Goal: Information Seeking & Learning: Learn about a topic

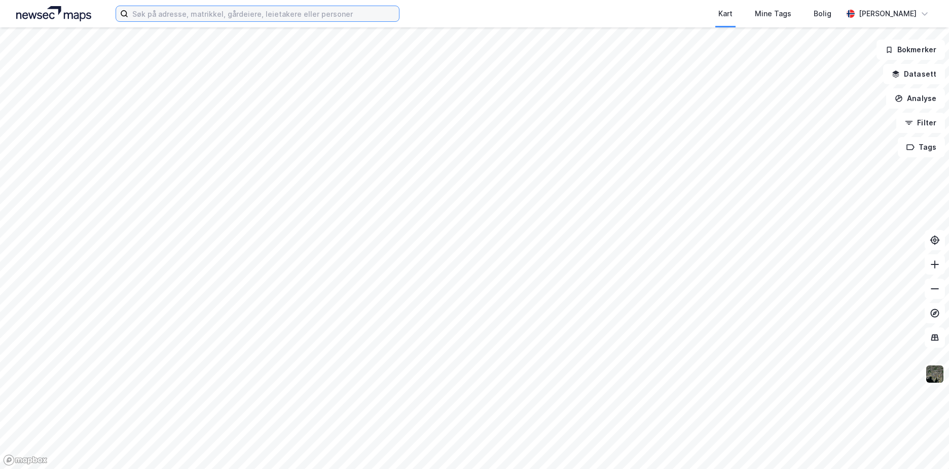
drag, startPoint x: 201, startPoint y: 0, endPoint x: 276, endPoint y: 15, distance: 76.5
click at [276, 15] on input at bounding box center [263, 13] width 271 height 15
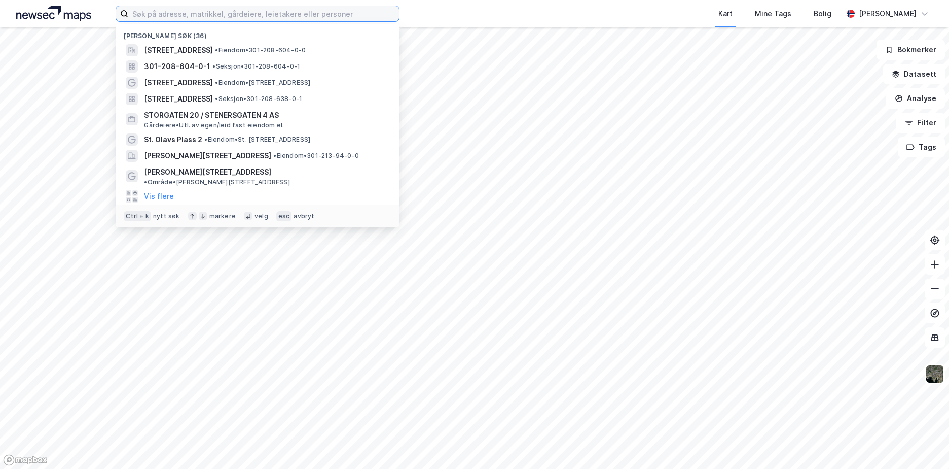
type input "j"
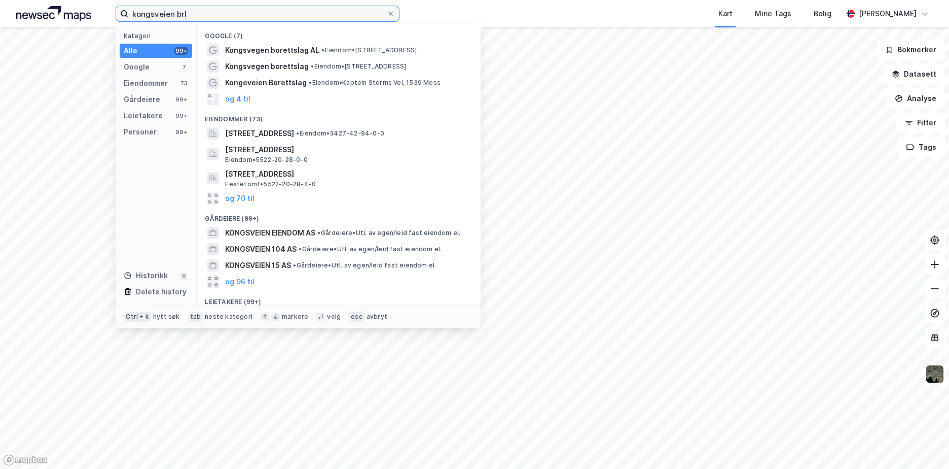
click at [153, 14] on input "kongsveien brl" at bounding box center [257, 13] width 259 height 15
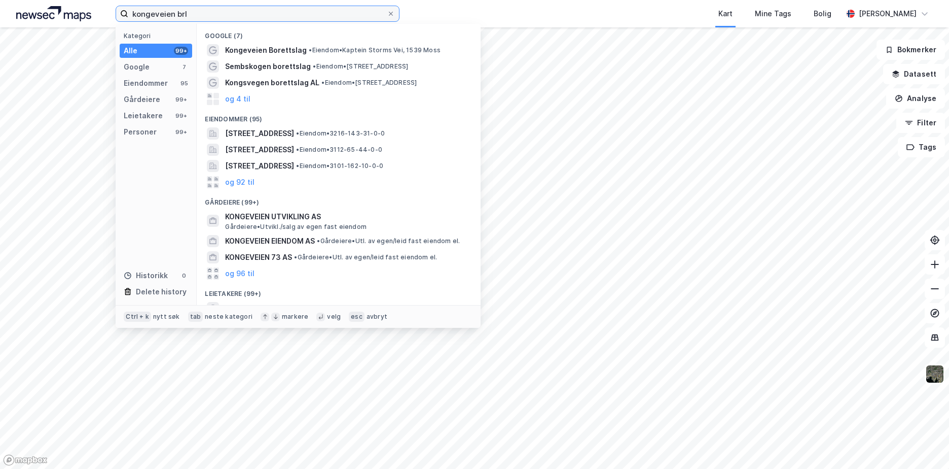
drag, startPoint x: 205, startPoint y: 13, endPoint x: 104, endPoint y: 13, distance: 100.9
click at [104, 13] on div "kongeveien brl Kategori Alle 99+ Google 7 Eiendommer 95 Gårdeiere 99+ Leietaker…" at bounding box center [474, 13] width 949 height 27
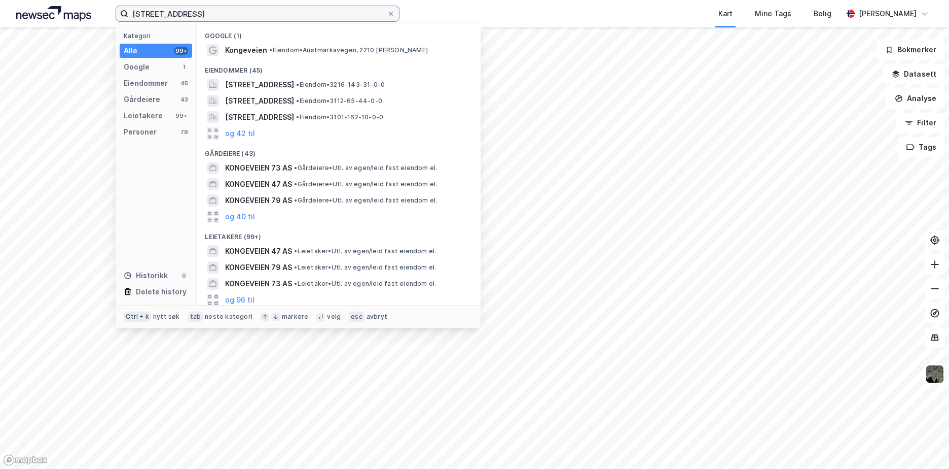
type input "[STREET_ADDRESS]"
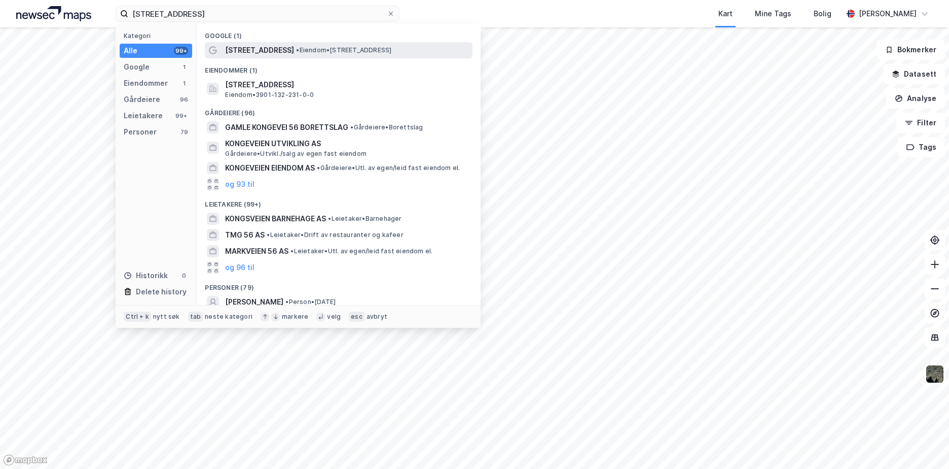
click at [266, 47] on span "Kongeveien 56A" at bounding box center [259, 50] width 69 height 12
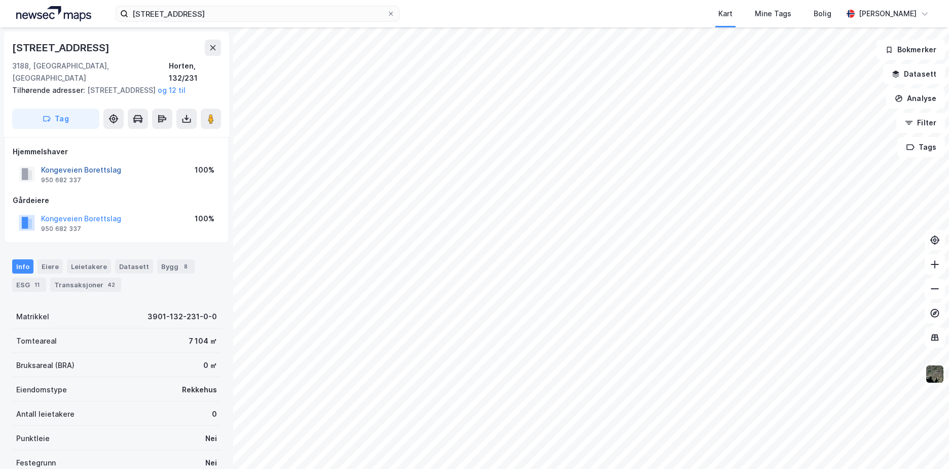
click at [0, 0] on button "Kongeveien Borettslag" at bounding box center [0, 0] width 0 height 0
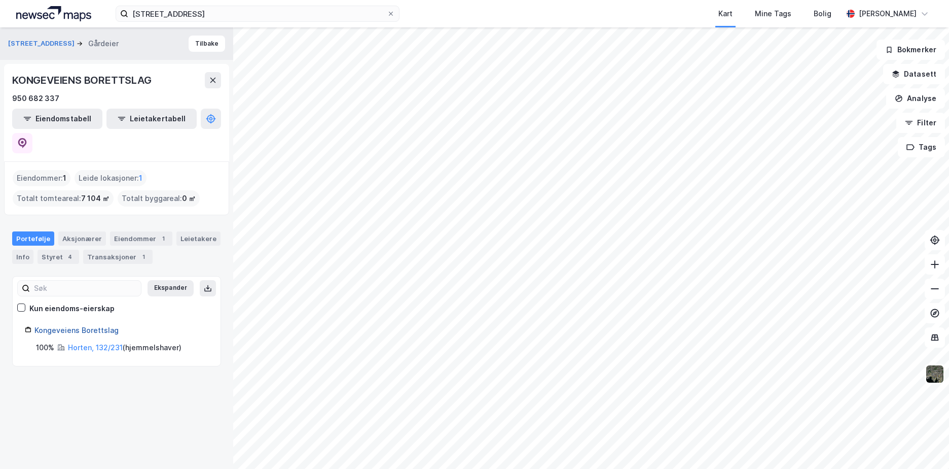
click at [73, 326] on link "Kongeveiens Borettslag" at bounding box center [76, 330] width 84 height 9
click at [920, 79] on button "Datasett" at bounding box center [914, 74] width 62 height 20
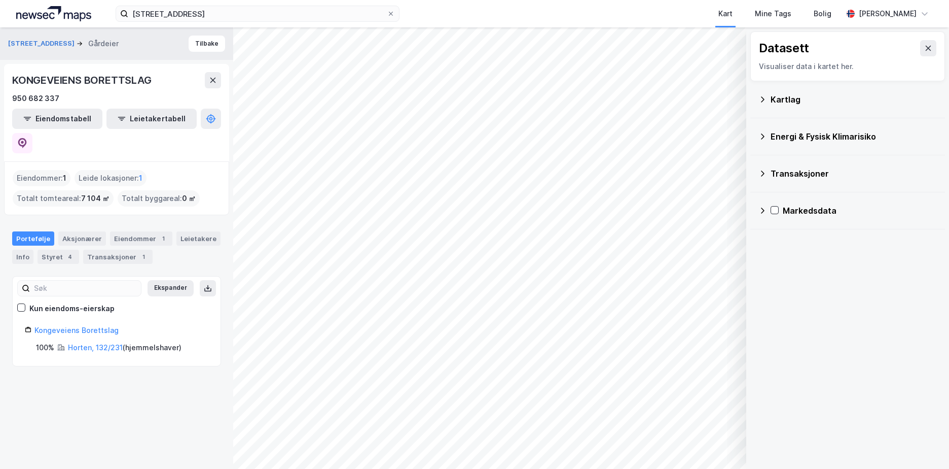
click at [781, 134] on div "Energi & Fysisk Klimarisiko" at bounding box center [854, 136] width 166 height 12
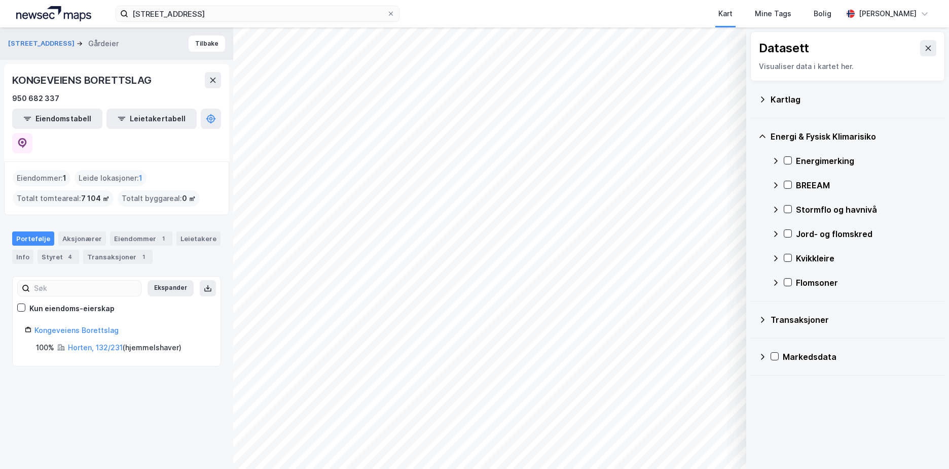
click at [798, 160] on div "Energimerking" at bounding box center [866, 161] width 141 height 12
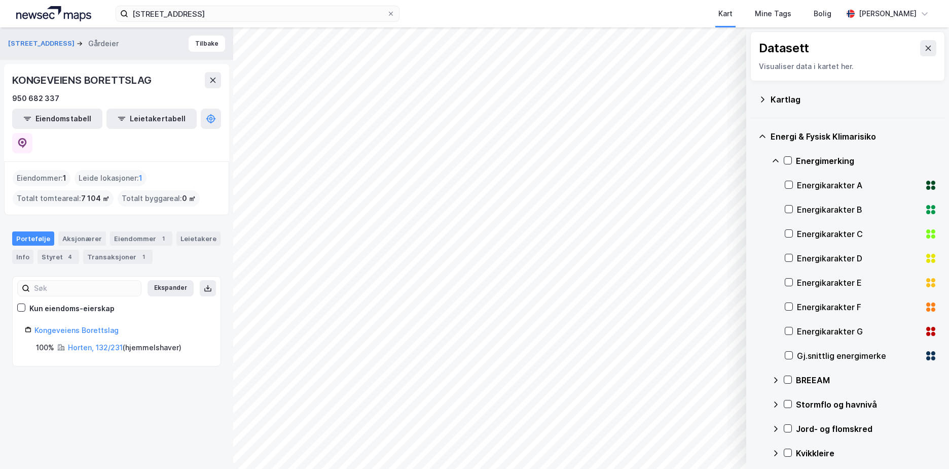
click at [798, 160] on div "Energimerking" at bounding box center [866, 161] width 141 height 12
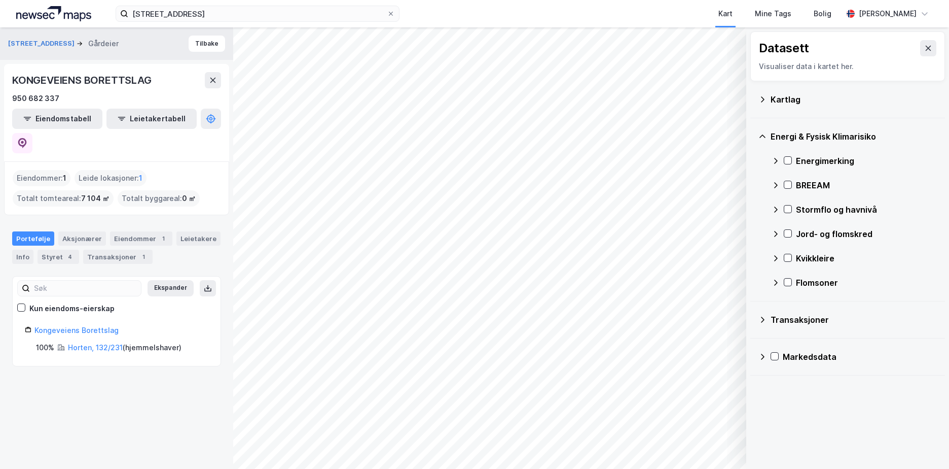
click at [793, 159] on div "Energimerking" at bounding box center [854, 161] width 165 height 24
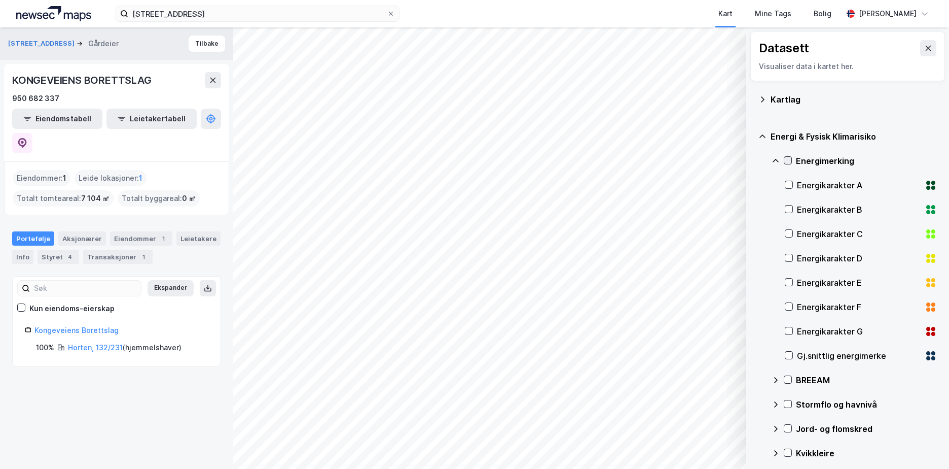
click at [790, 159] on icon at bounding box center [788, 161] width 6 height 4
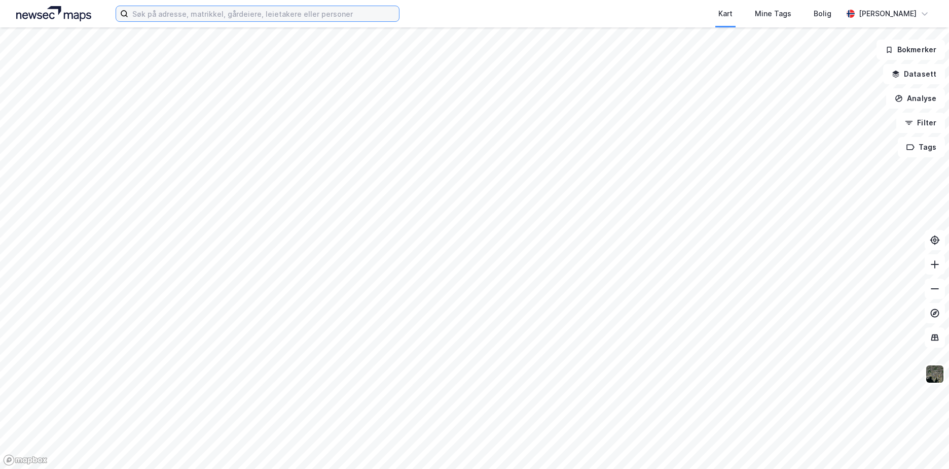
click at [219, 18] on input at bounding box center [263, 13] width 271 height 15
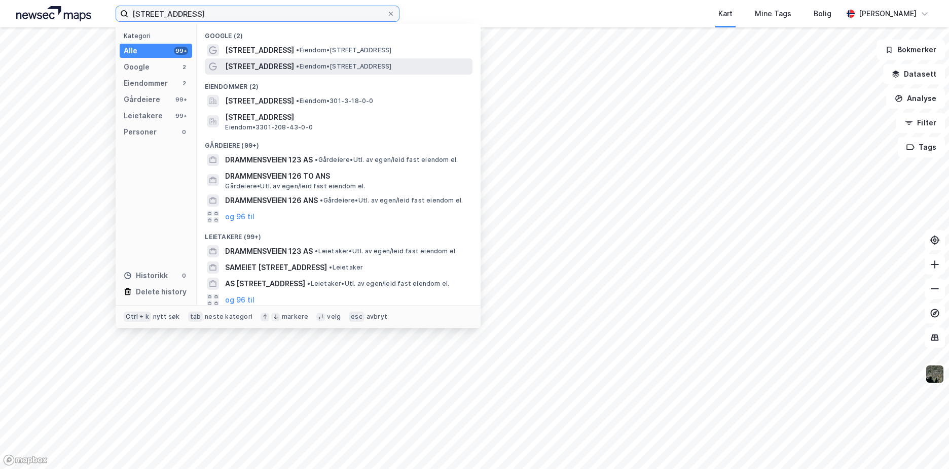
type input "drammensveien 123"
click at [241, 67] on span "Drammensveien 123" at bounding box center [259, 66] width 69 height 12
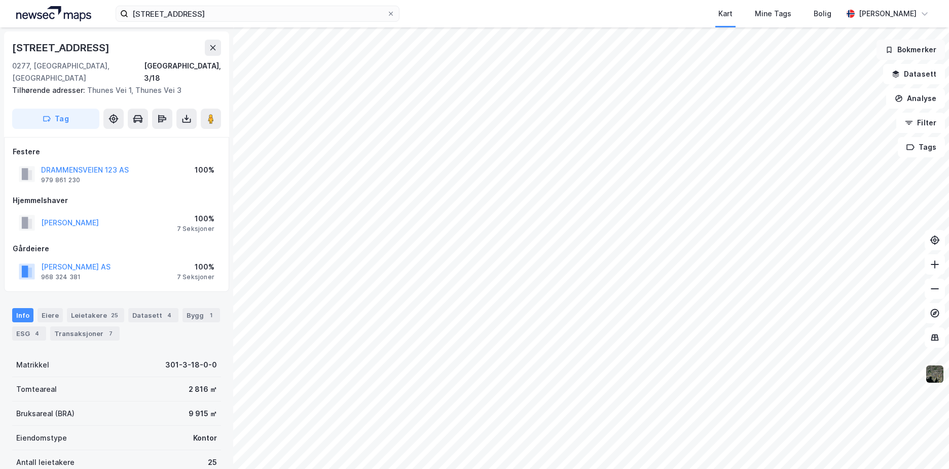
click at [917, 51] on button "Bokmerker" at bounding box center [911, 50] width 68 height 20
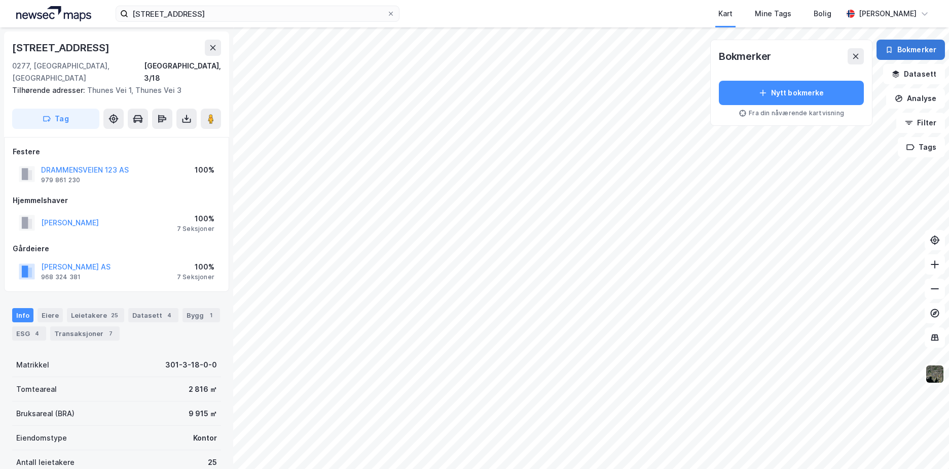
click at [917, 51] on button "Bokmerker" at bounding box center [911, 50] width 68 height 20
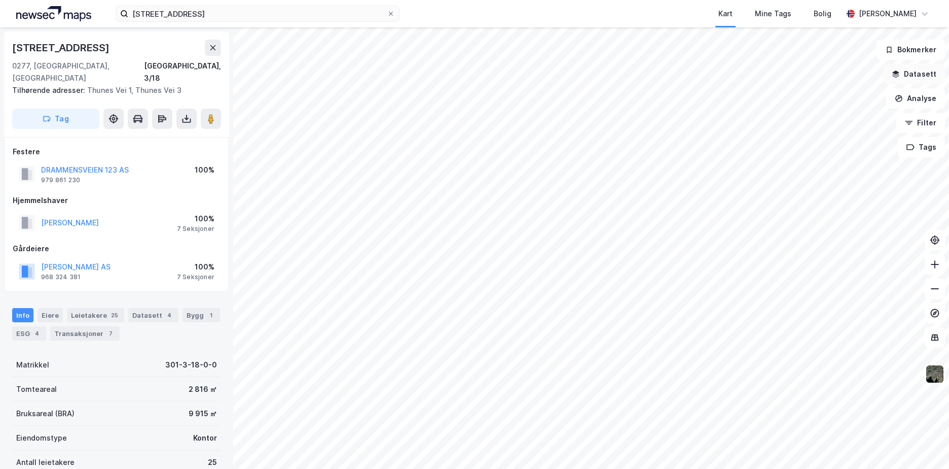
click at [913, 74] on button "Datasett" at bounding box center [914, 74] width 62 height 20
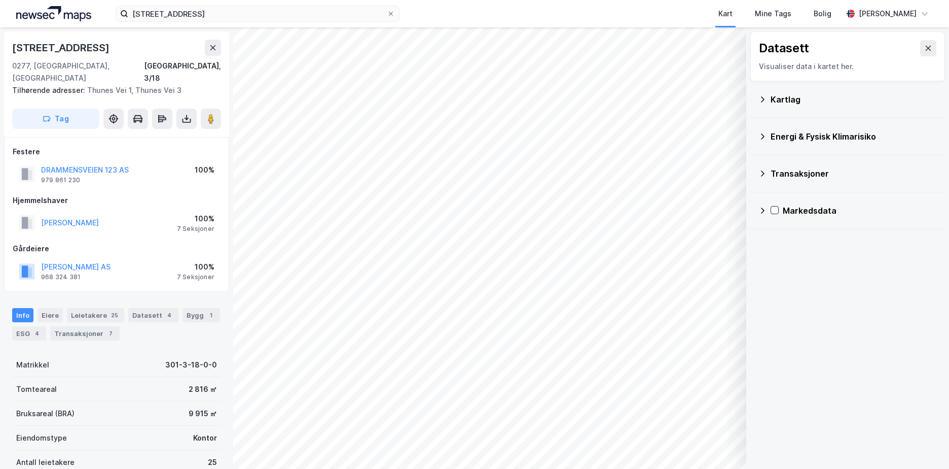
click at [765, 98] on icon at bounding box center [763, 99] width 8 height 8
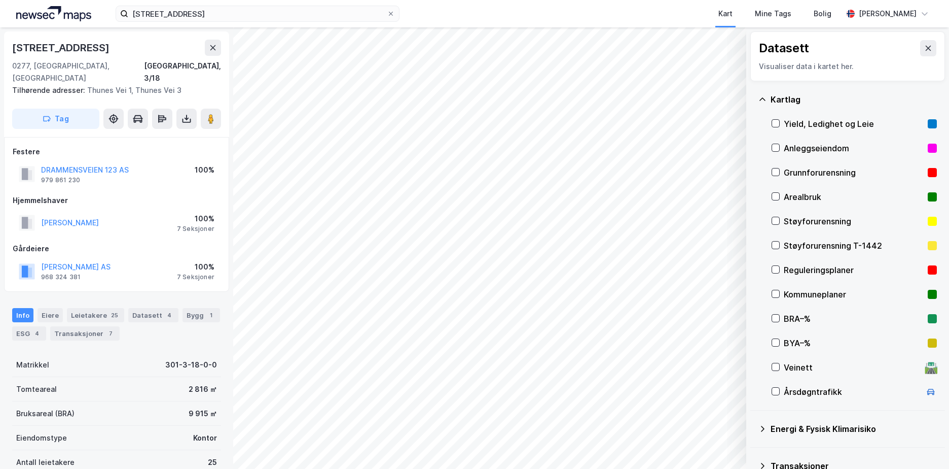
click at [780, 171] on div "Grunnforurensning" at bounding box center [854, 172] width 165 height 24
click at [785, 170] on div "Grunnforurensning" at bounding box center [854, 172] width 140 height 12
click at [779, 123] on div at bounding box center [776, 123] width 8 height 8
click at [694, 442] on button "Vis" at bounding box center [694, 442] width 84 height 16
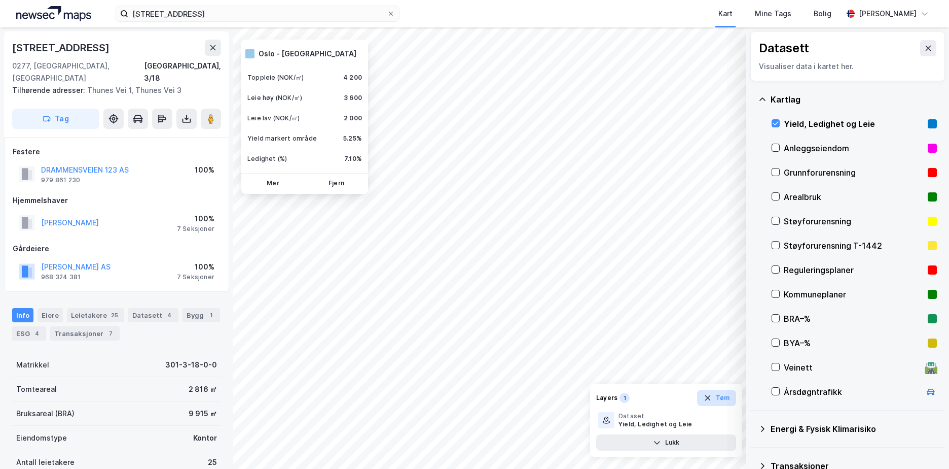
click at [715, 394] on button "Tøm" at bounding box center [716, 397] width 39 height 16
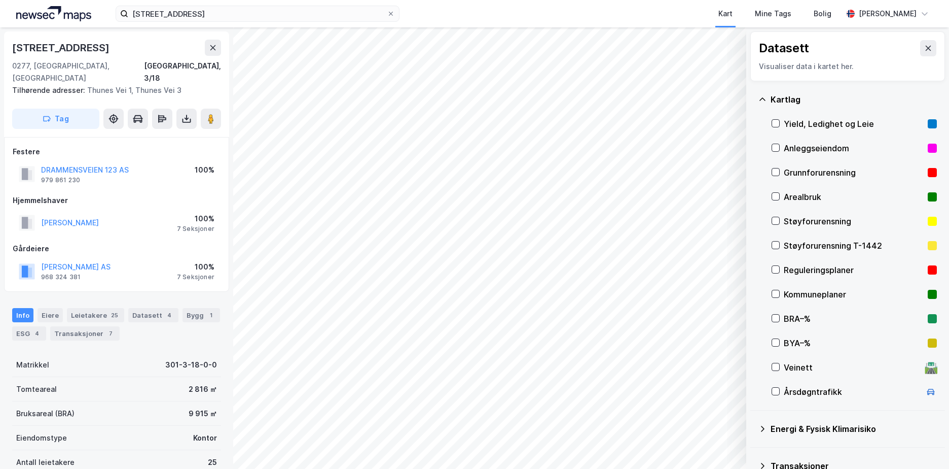
click at [761, 98] on icon at bounding box center [763, 99] width 8 height 8
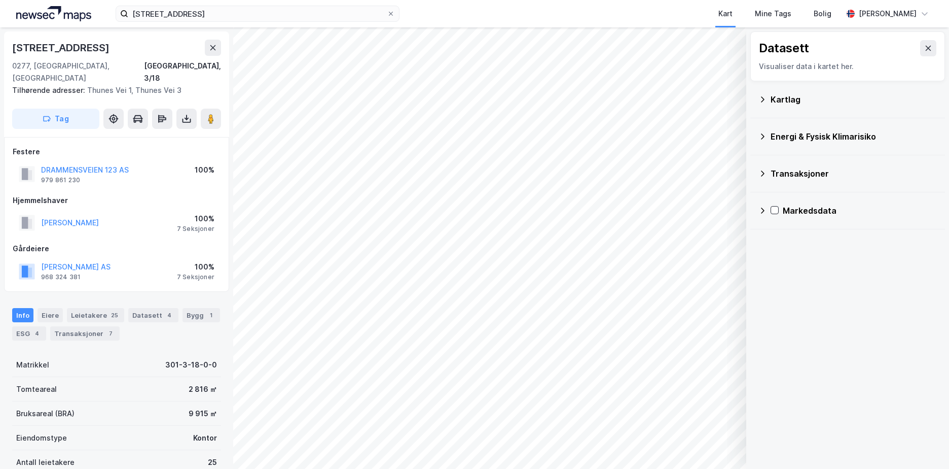
click at [763, 134] on icon at bounding box center [763, 136] width 8 height 8
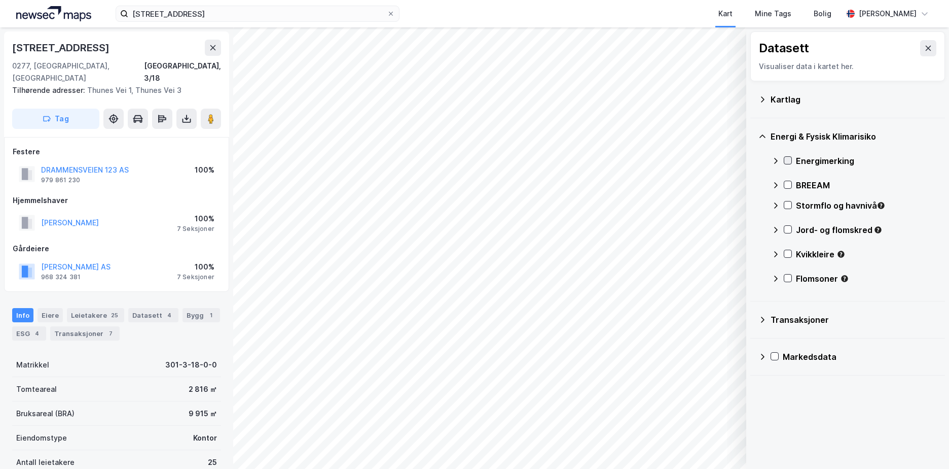
click at [790, 159] on icon at bounding box center [788, 161] width 6 height 4
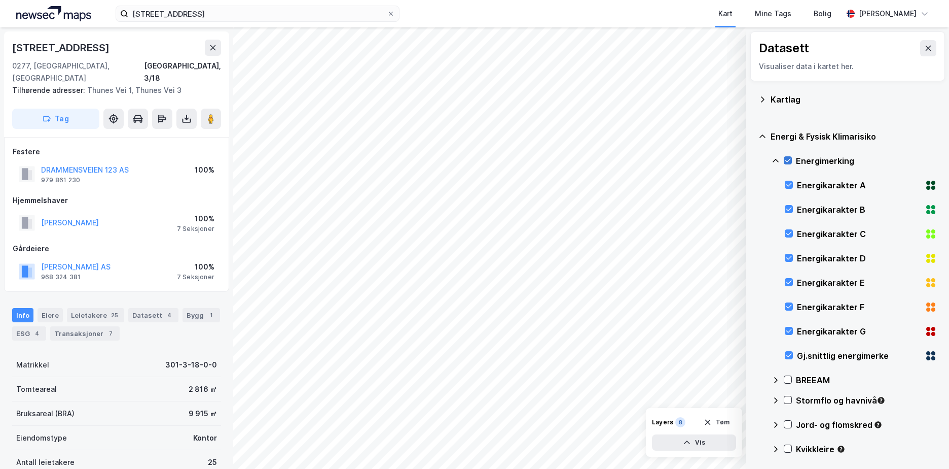
click at [791, 160] on icon at bounding box center [787, 160] width 7 height 7
click at [789, 354] on icon at bounding box center [788, 354] width 7 height 7
click at [790, 351] on div at bounding box center [789, 355] width 8 height 8
click at [787, 400] on icon at bounding box center [787, 399] width 7 height 7
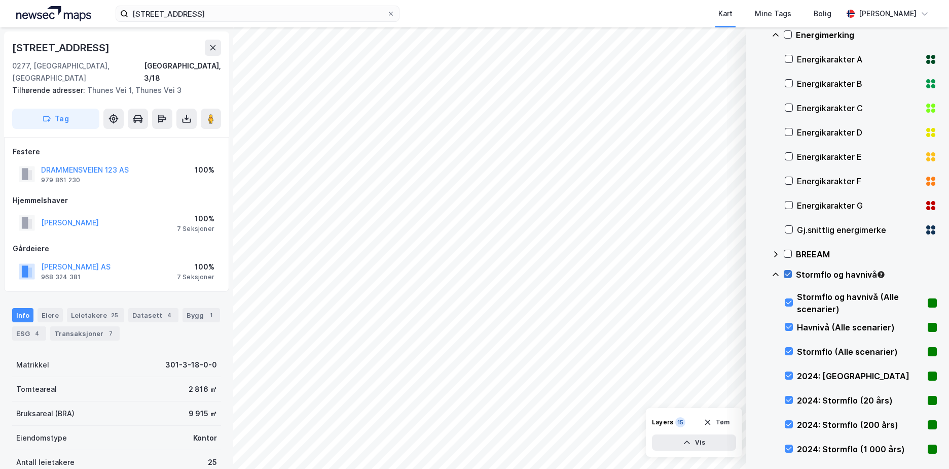
scroll to position [152, 0]
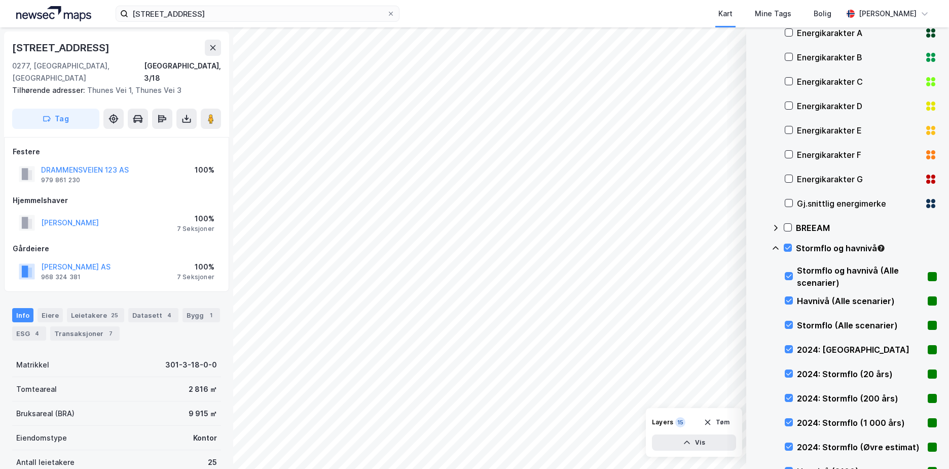
click at [787, 248] on icon at bounding box center [787, 247] width 7 height 7
click at [778, 248] on icon at bounding box center [776, 248] width 8 height 8
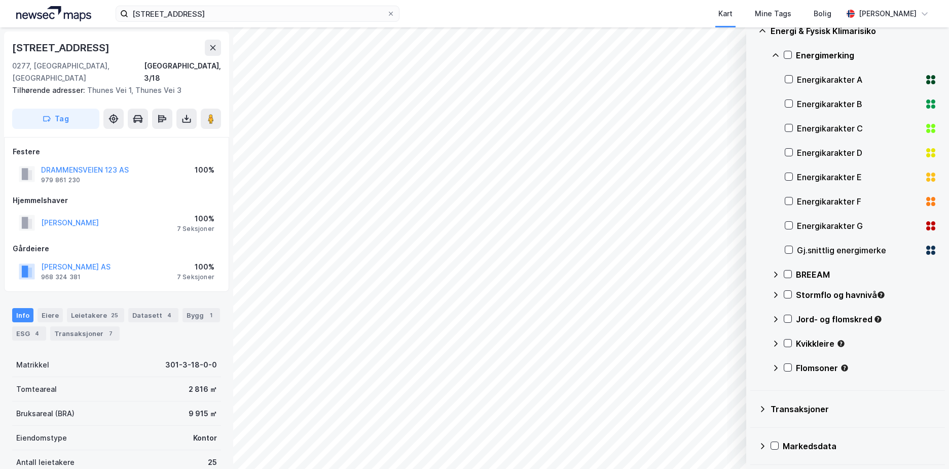
scroll to position [105, 0]
click at [786, 319] on icon at bounding box center [788, 319] width 6 height 4
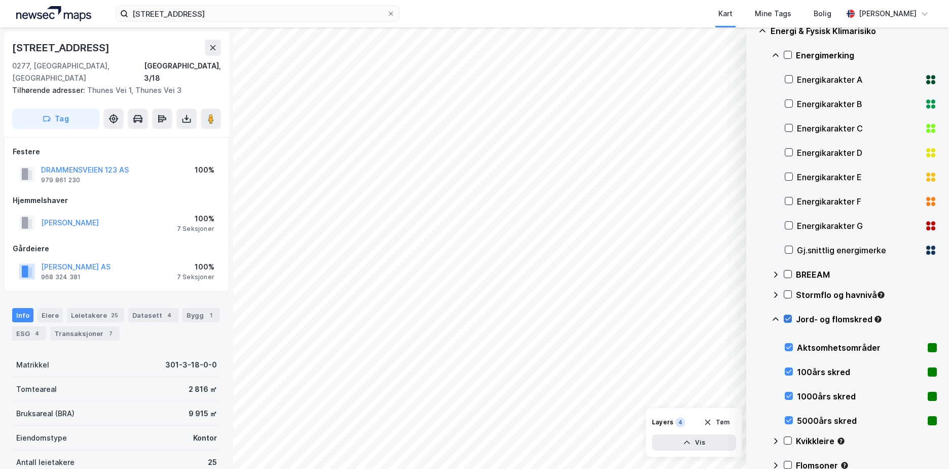
scroll to position [152, 0]
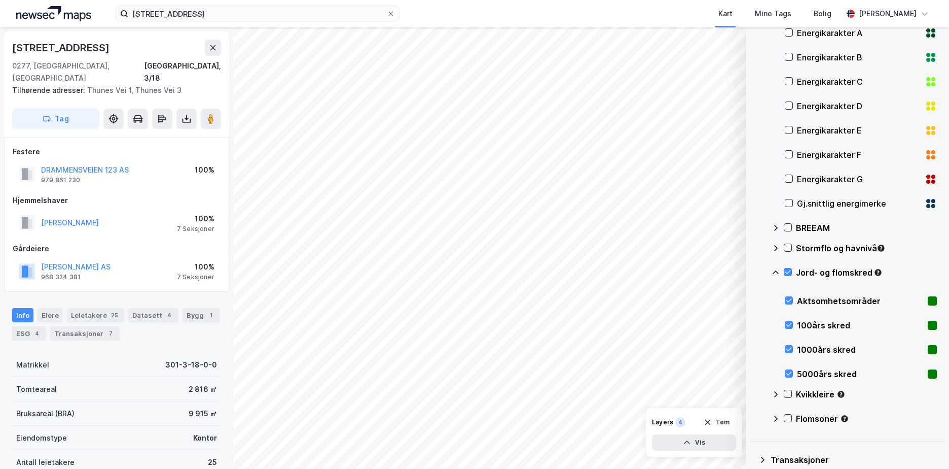
click at [775, 273] on icon at bounding box center [776, 272] width 8 height 8
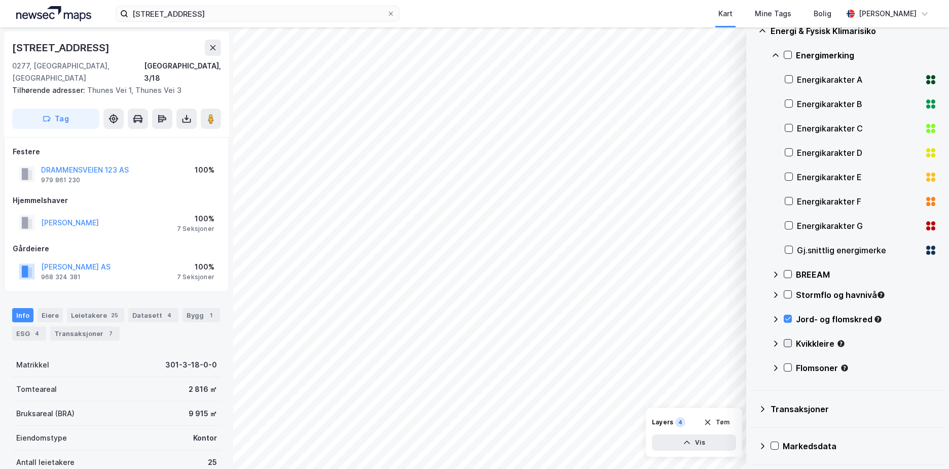
click at [786, 340] on icon at bounding box center [787, 342] width 7 height 7
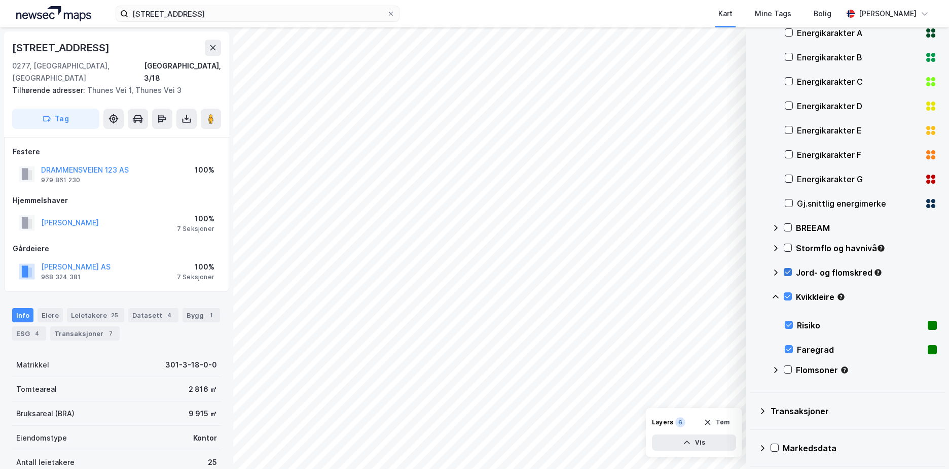
click at [790, 272] on icon at bounding box center [788, 272] width 6 height 4
click at [785, 296] on icon at bounding box center [787, 296] width 7 height 7
click at [786, 369] on icon at bounding box center [787, 369] width 7 height 7
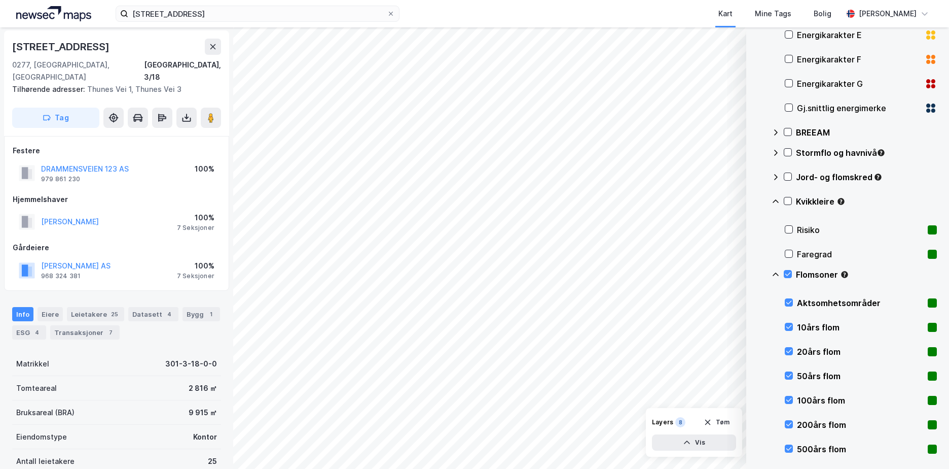
scroll to position [0, 0]
click at [186, 308] on div "Bygg 1" at bounding box center [202, 315] width 38 height 14
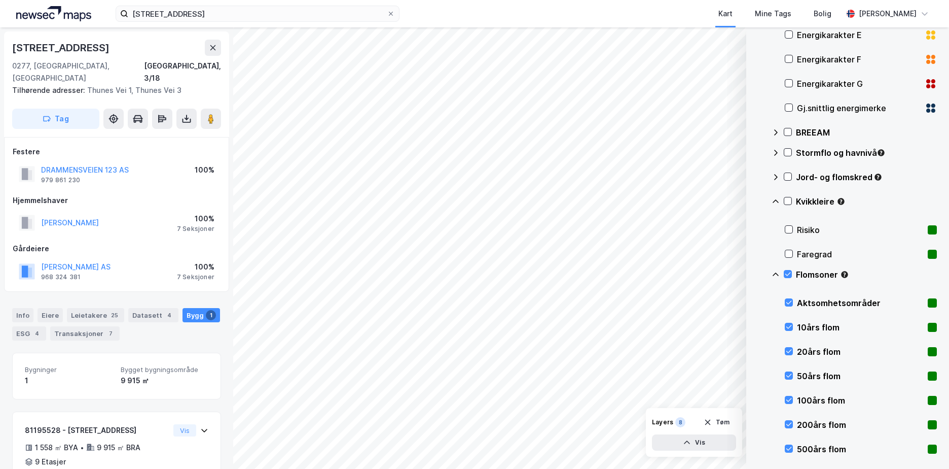
scroll to position [44, 0]
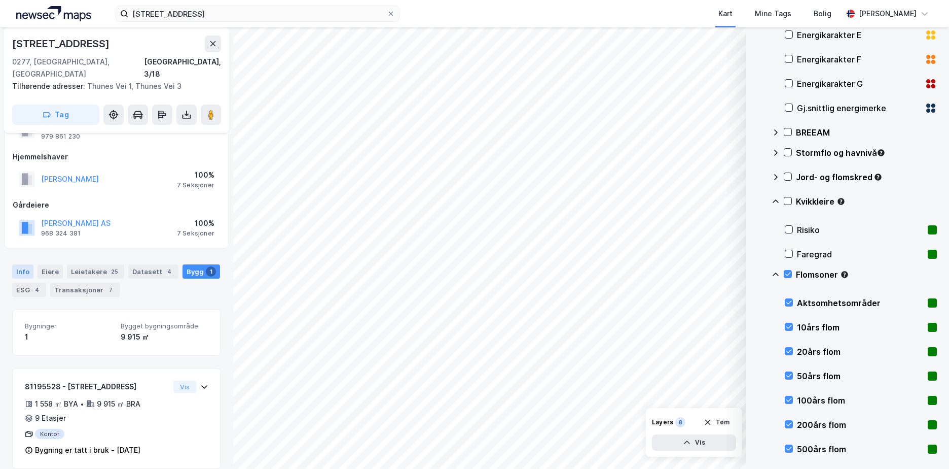
click at [14, 264] on div "Info" at bounding box center [22, 271] width 21 height 14
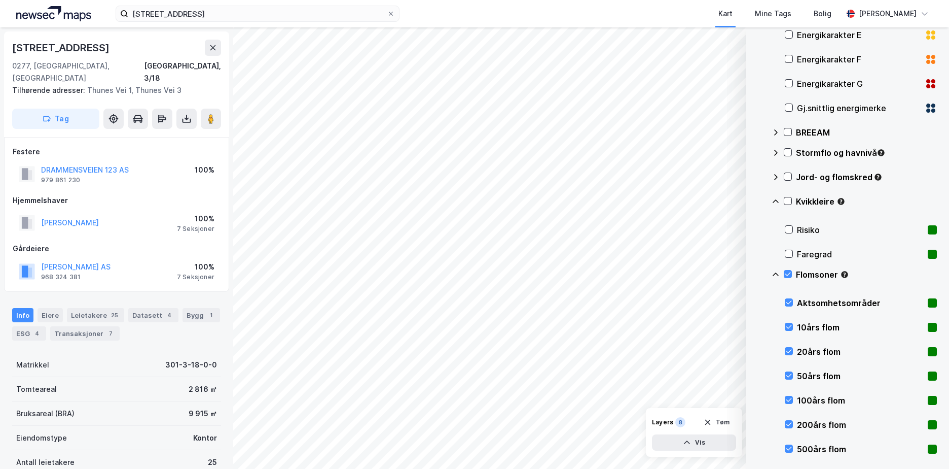
click at [796, 273] on div "Flomsoner" at bounding box center [854, 278] width 165 height 24
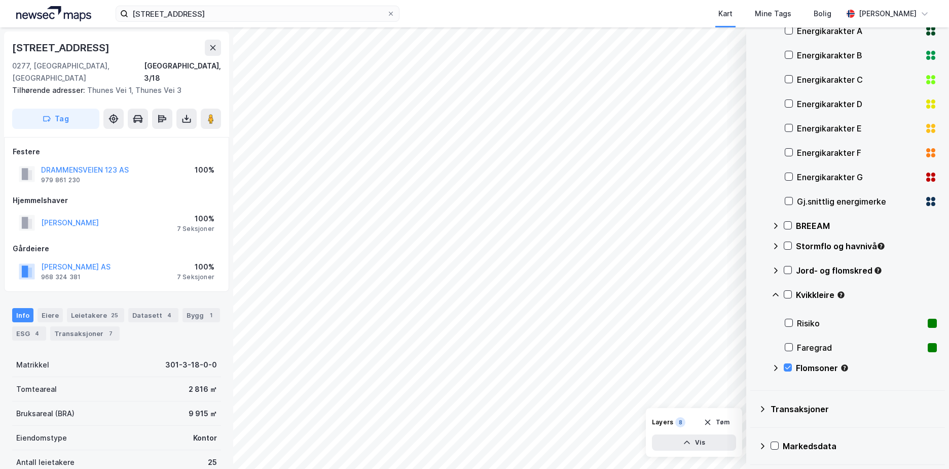
scroll to position [154, 0]
click at [788, 368] on icon at bounding box center [787, 367] width 7 height 7
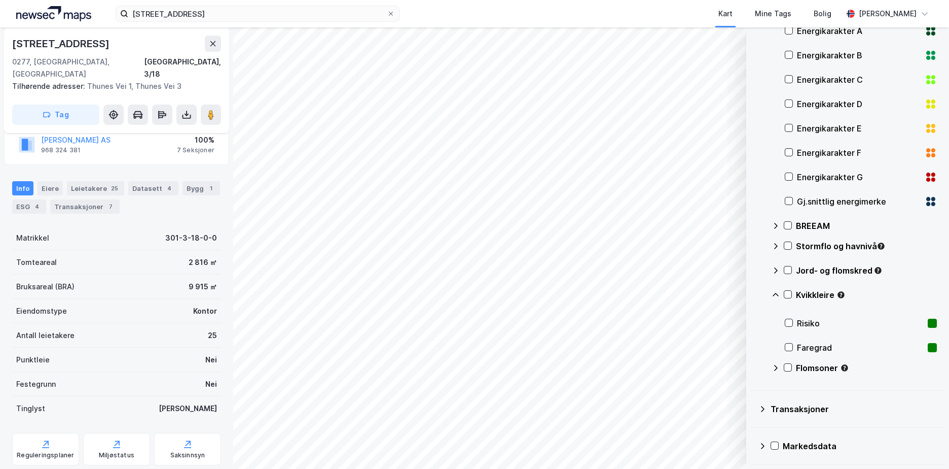
scroll to position [185, 0]
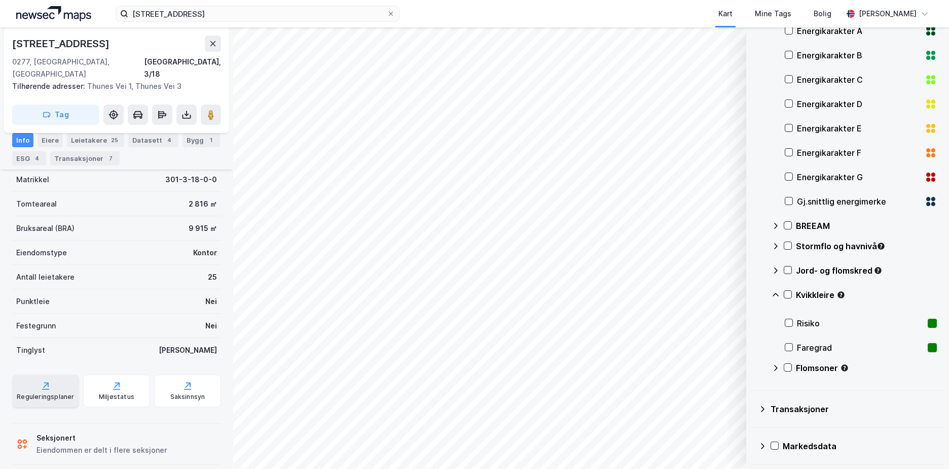
click at [44, 392] on div "Reguleringsplaner" at bounding box center [45, 396] width 57 height 8
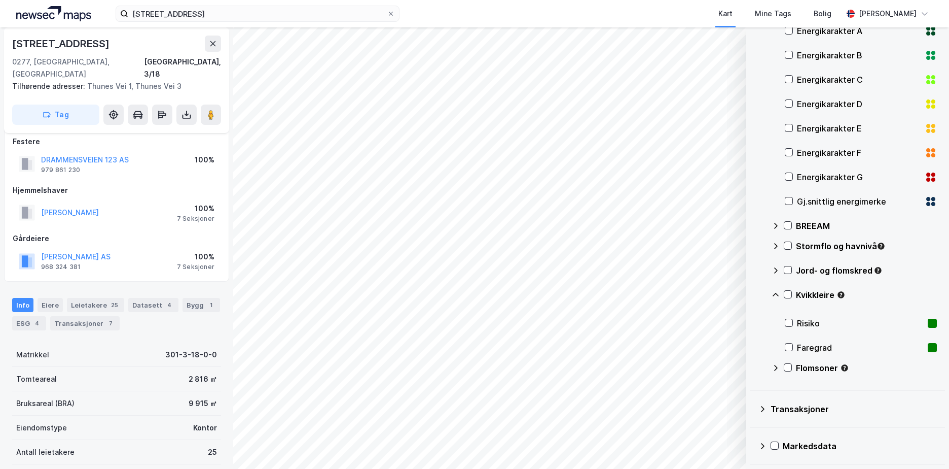
scroll to position [0, 0]
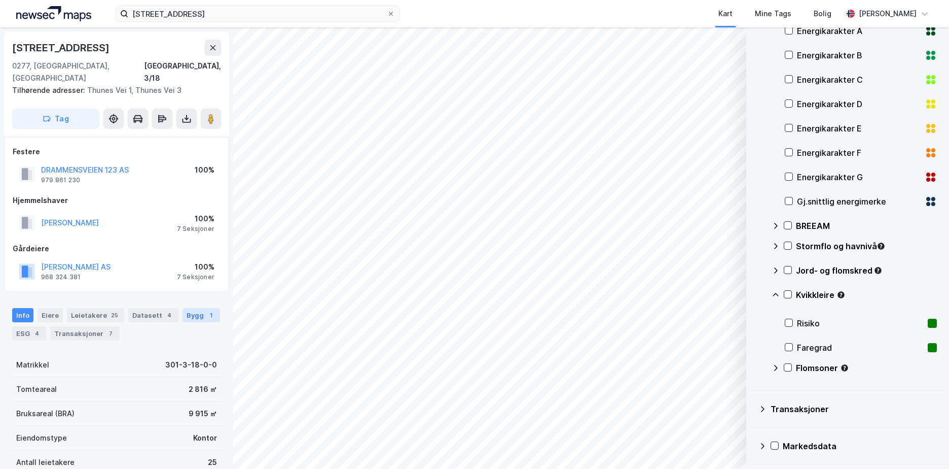
click at [197, 308] on div "Bygg 1" at bounding box center [202, 315] width 38 height 14
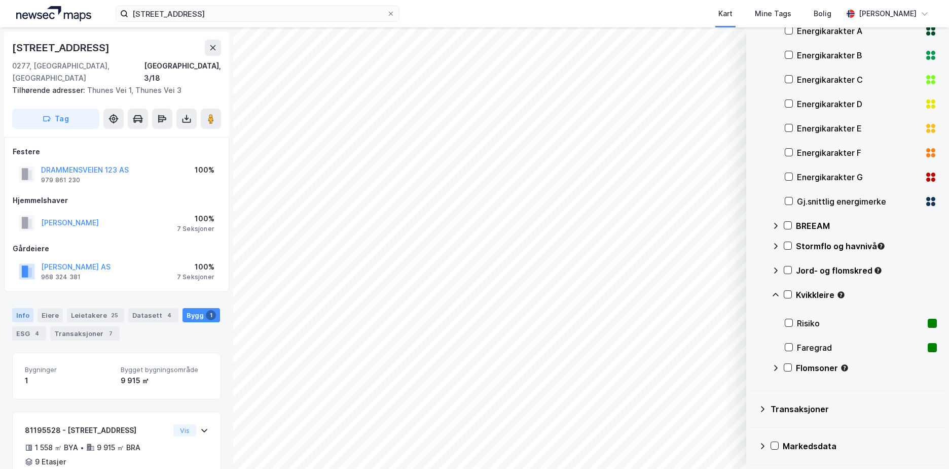
click at [16, 308] on div "Info" at bounding box center [22, 315] width 21 height 14
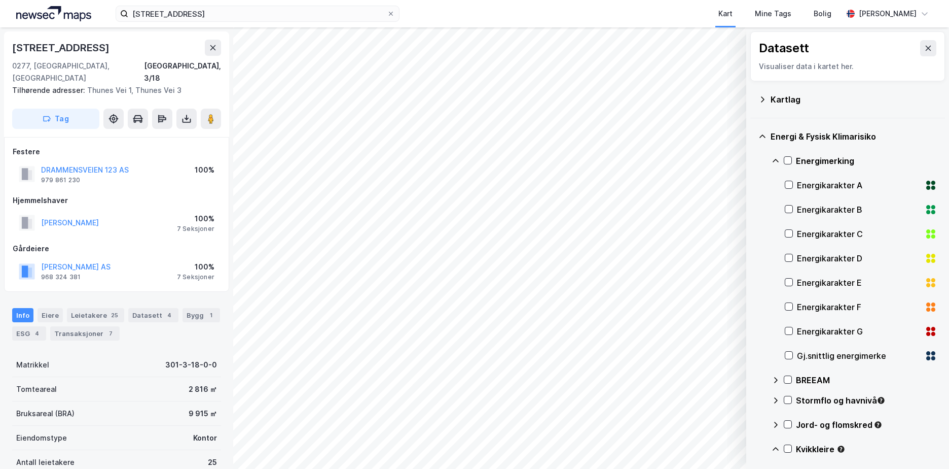
click at [762, 99] on icon at bounding box center [763, 99] width 8 height 8
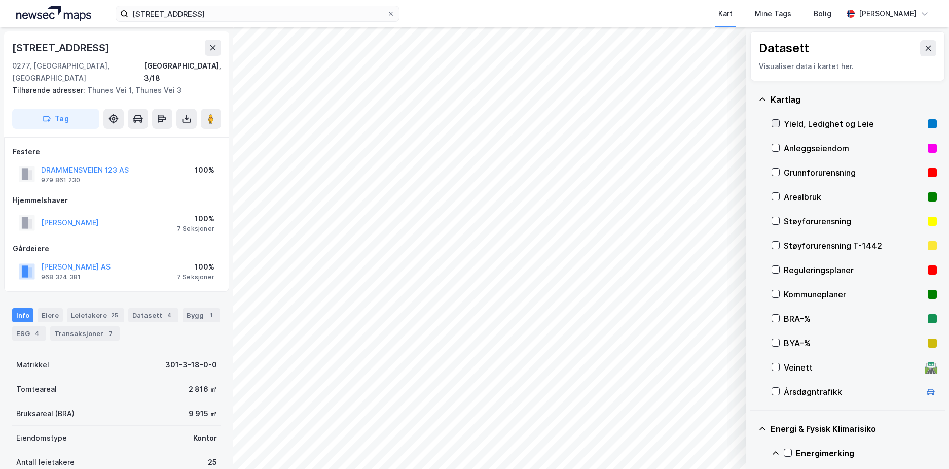
click at [778, 123] on icon at bounding box center [775, 123] width 7 height 7
click at [691, 445] on icon "button" at bounding box center [687, 442] width 8 height 8
